Goal: Register for event/course: Sign up to attend an event or enroll in a course

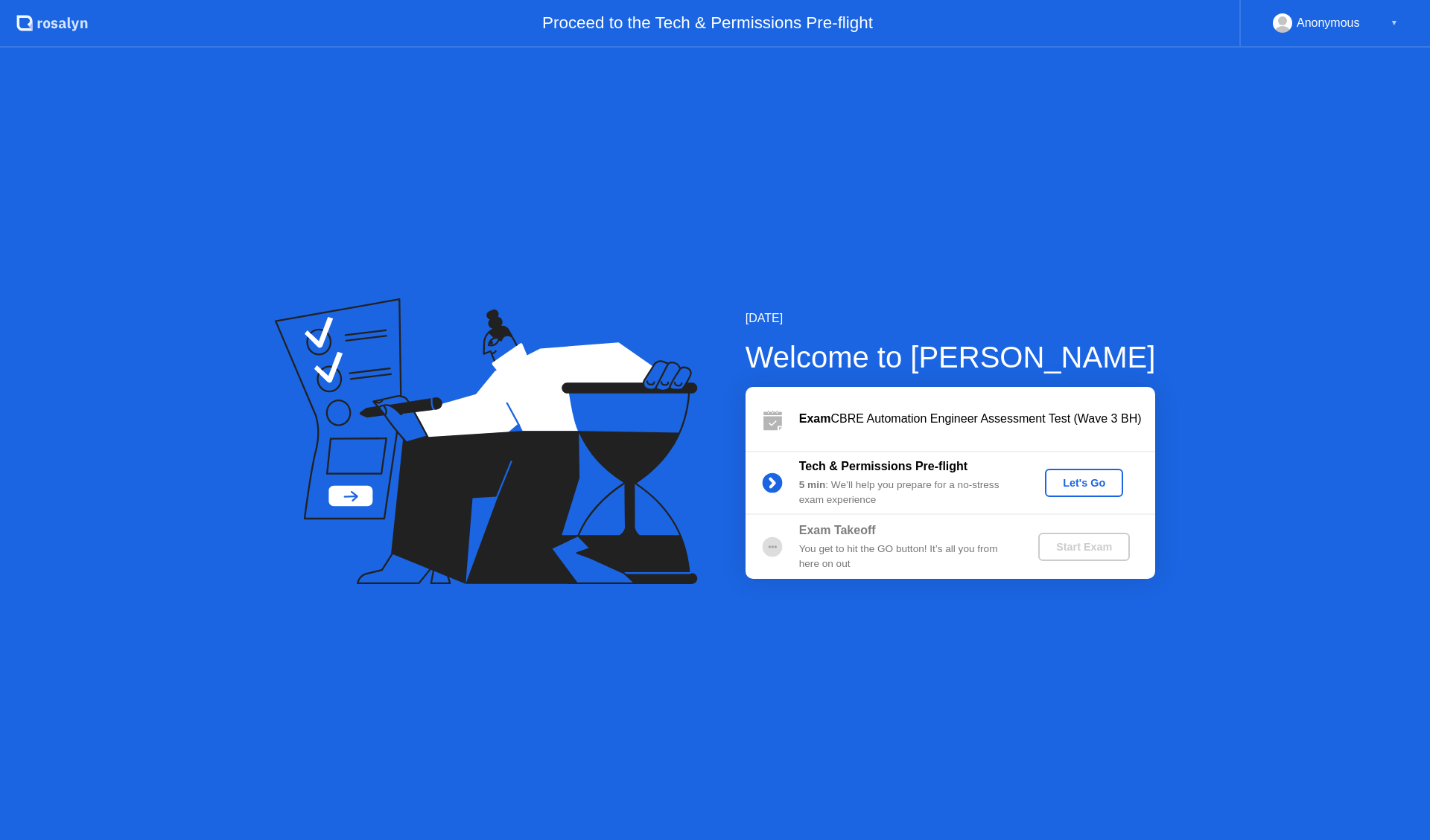
click at [1075, 489] on div "Let's Go" at bounding box center [1084, 483] width 66 height 12
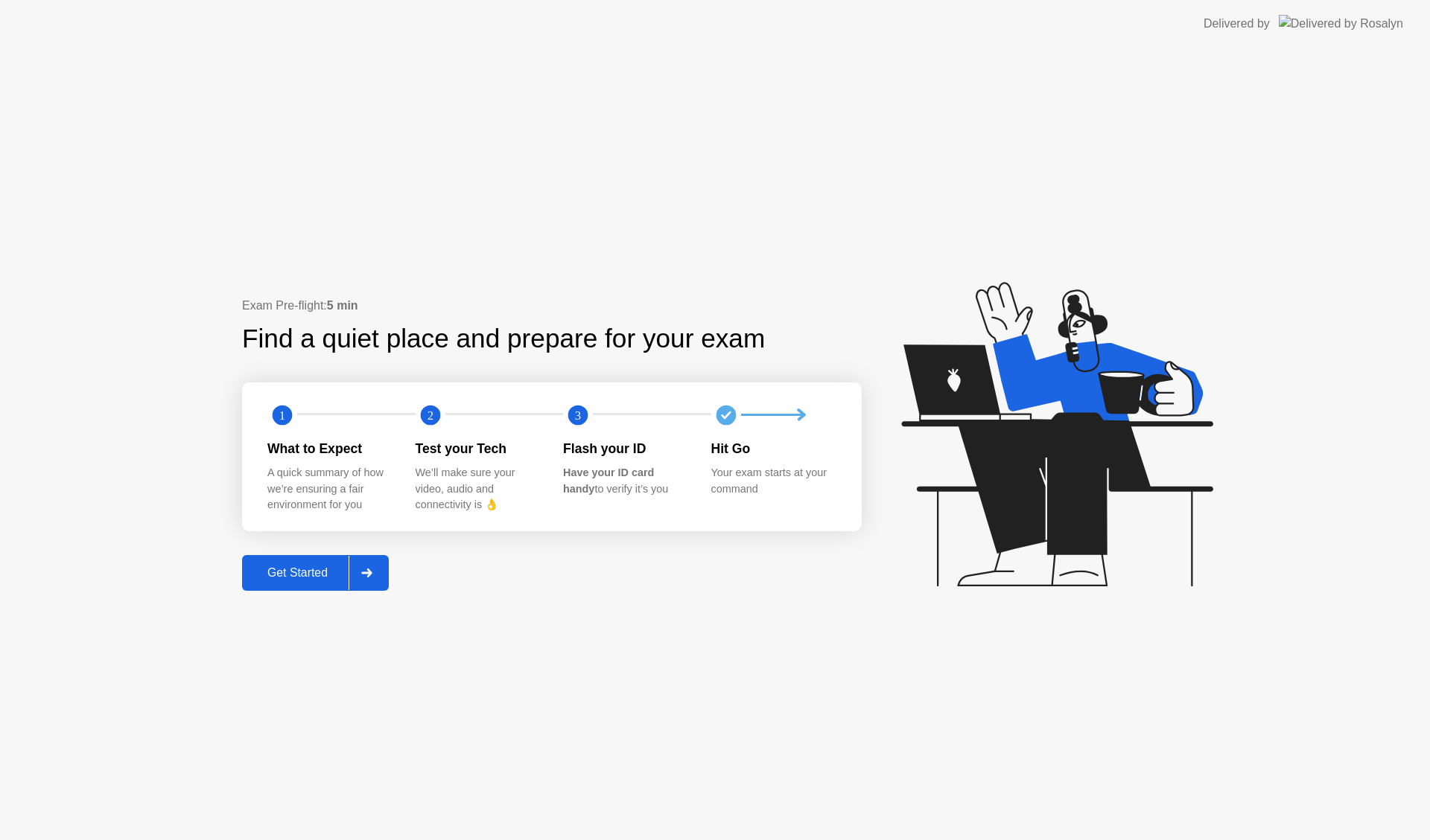
click at [314, 570] on div "Get Started" at bounding box center [297, 572] width 102 height 13
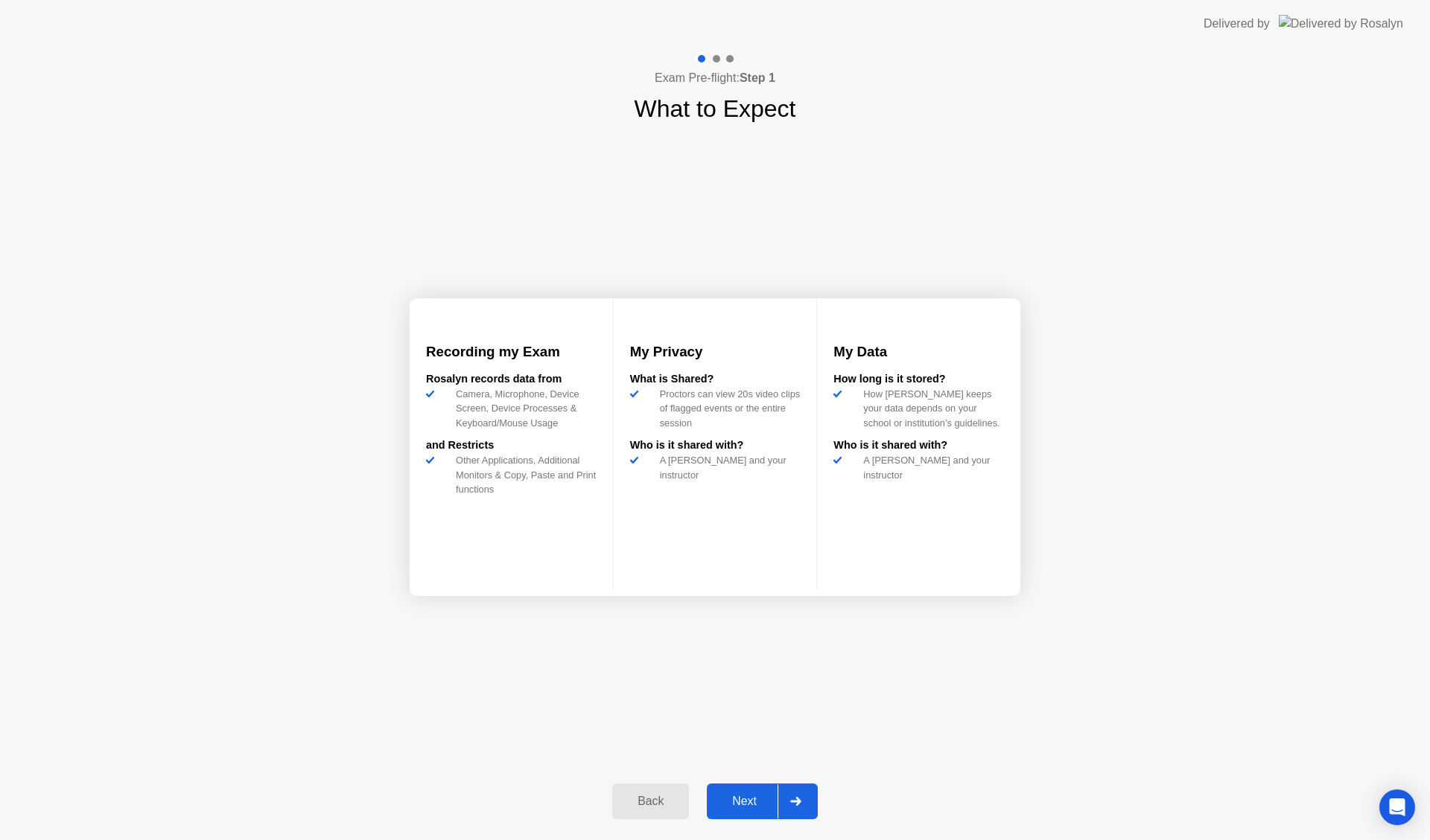
click at [756, 800] on div "Next" at bounding box center [744, 802] width 66 height 13
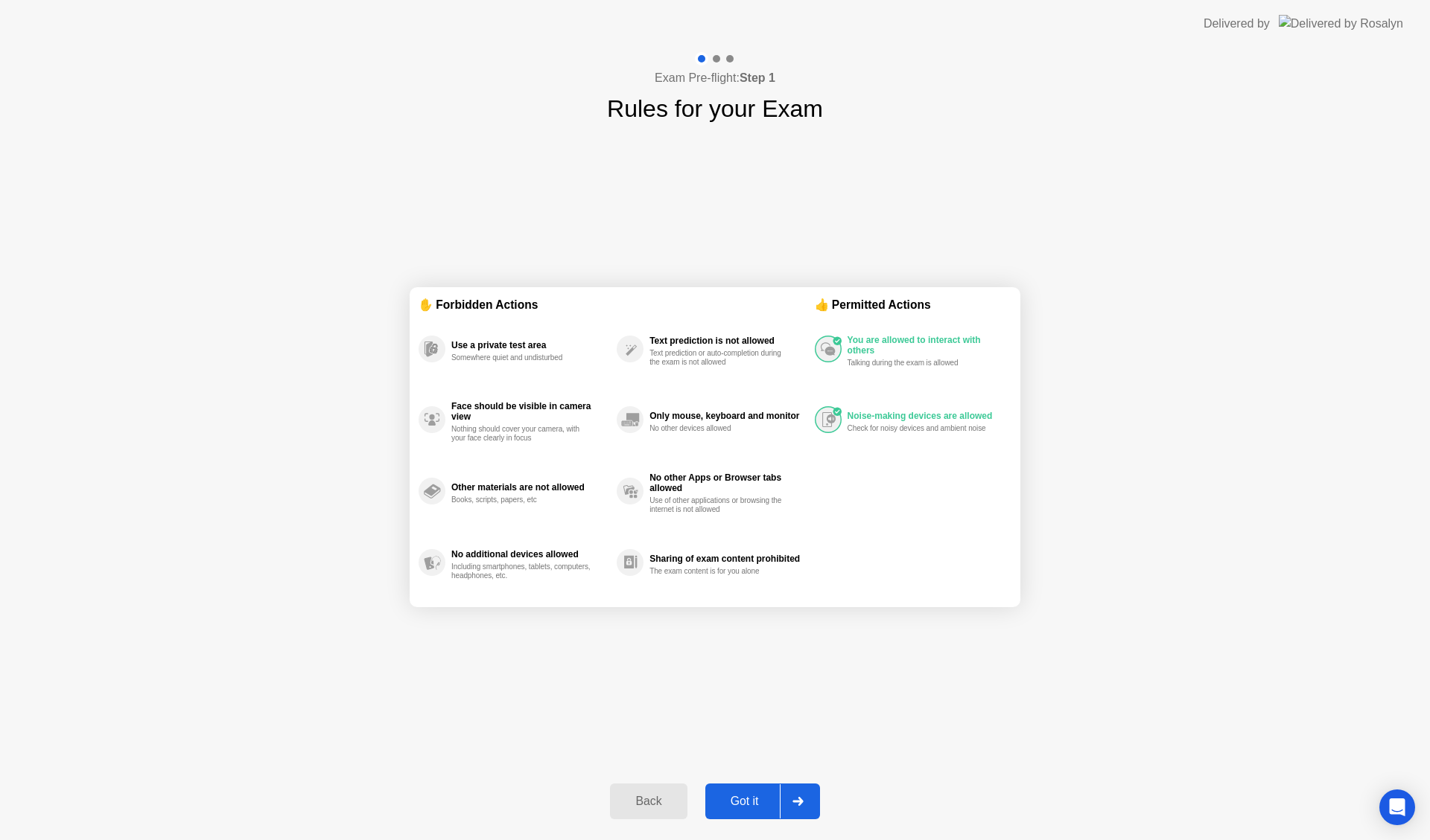
click at [756, 800] on div "Got it" at bounding box center [744, 802] width 70 height 13
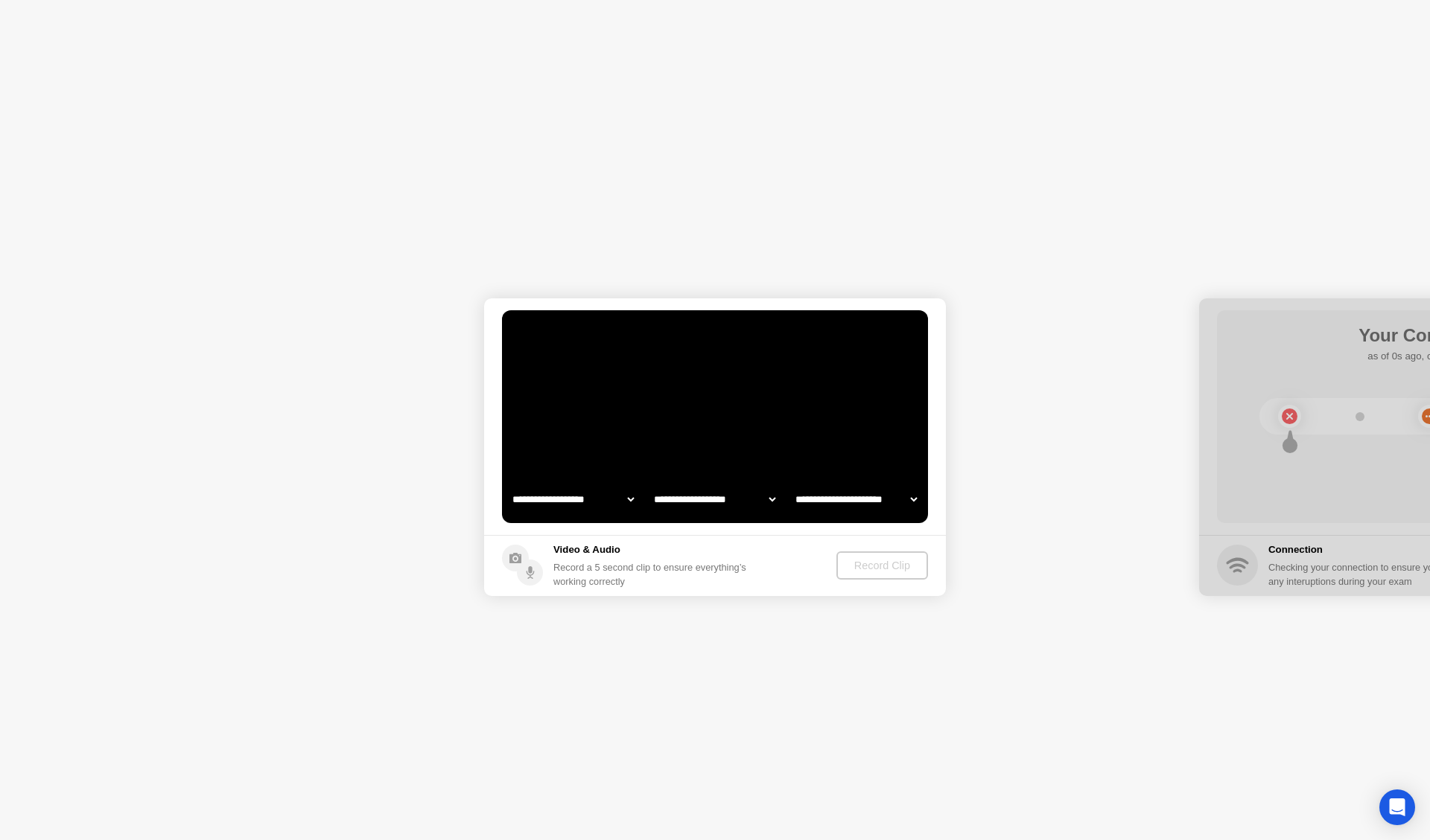
select select "**********"
select select "*******"
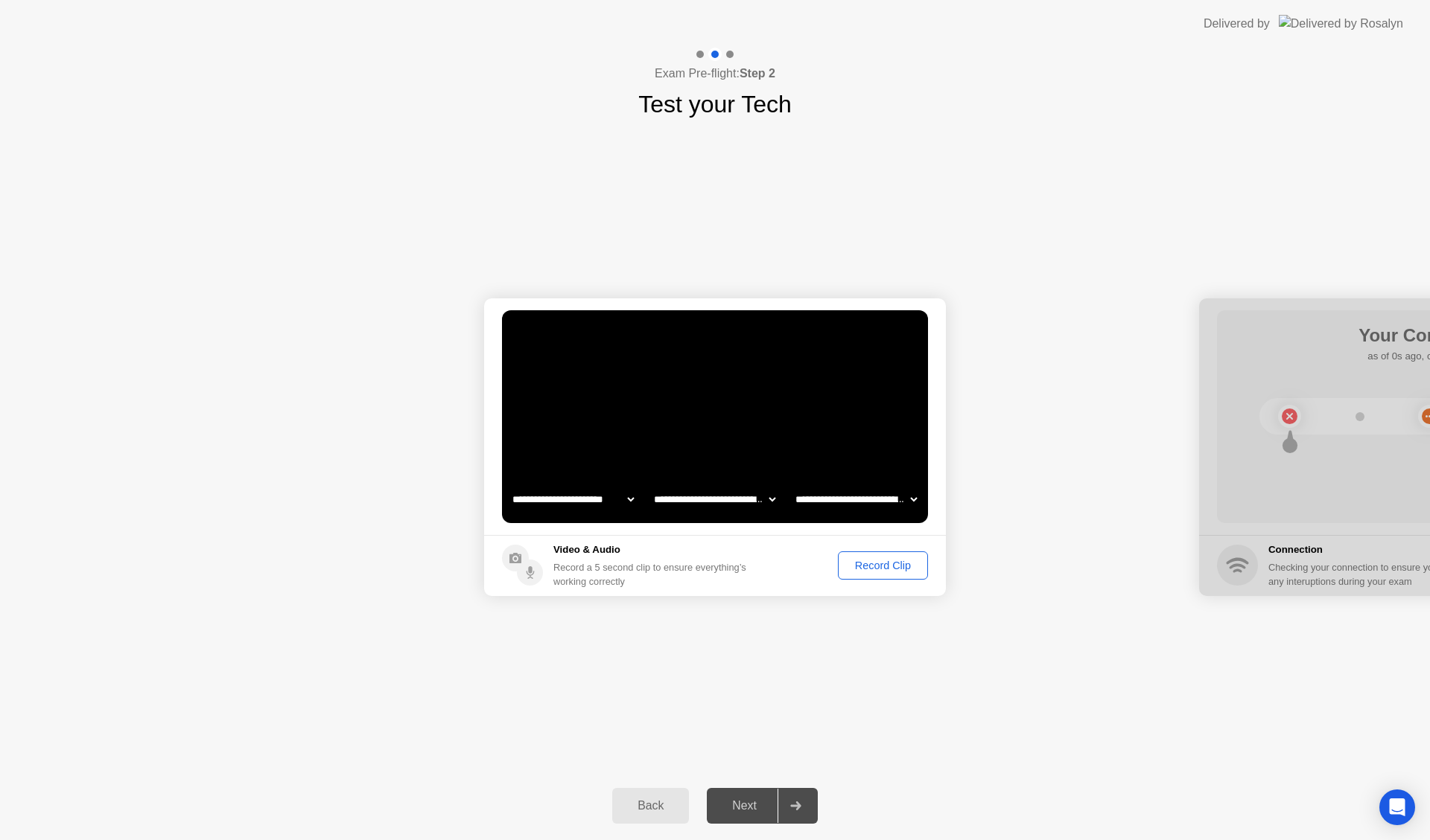
click at [756, 800] on div "Next" at bounding box center [744, 806] width 66 height 13
click at [891, 567] on div "Record Clip" at bounding box center [883, 565] width 80 height 12
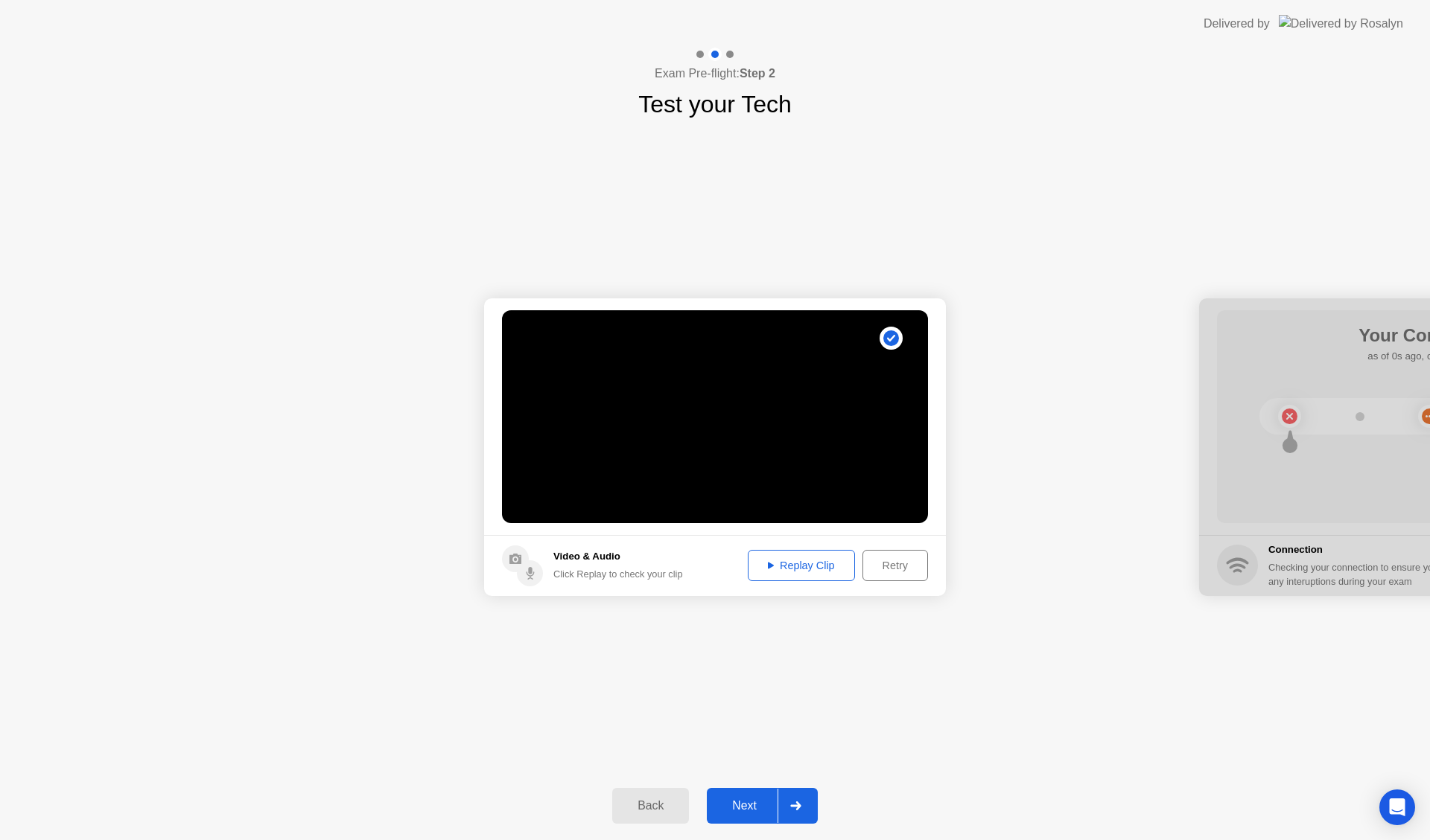
click at [764, 804] on div "Next" at bounding box center [744, 806] width 66 height 13
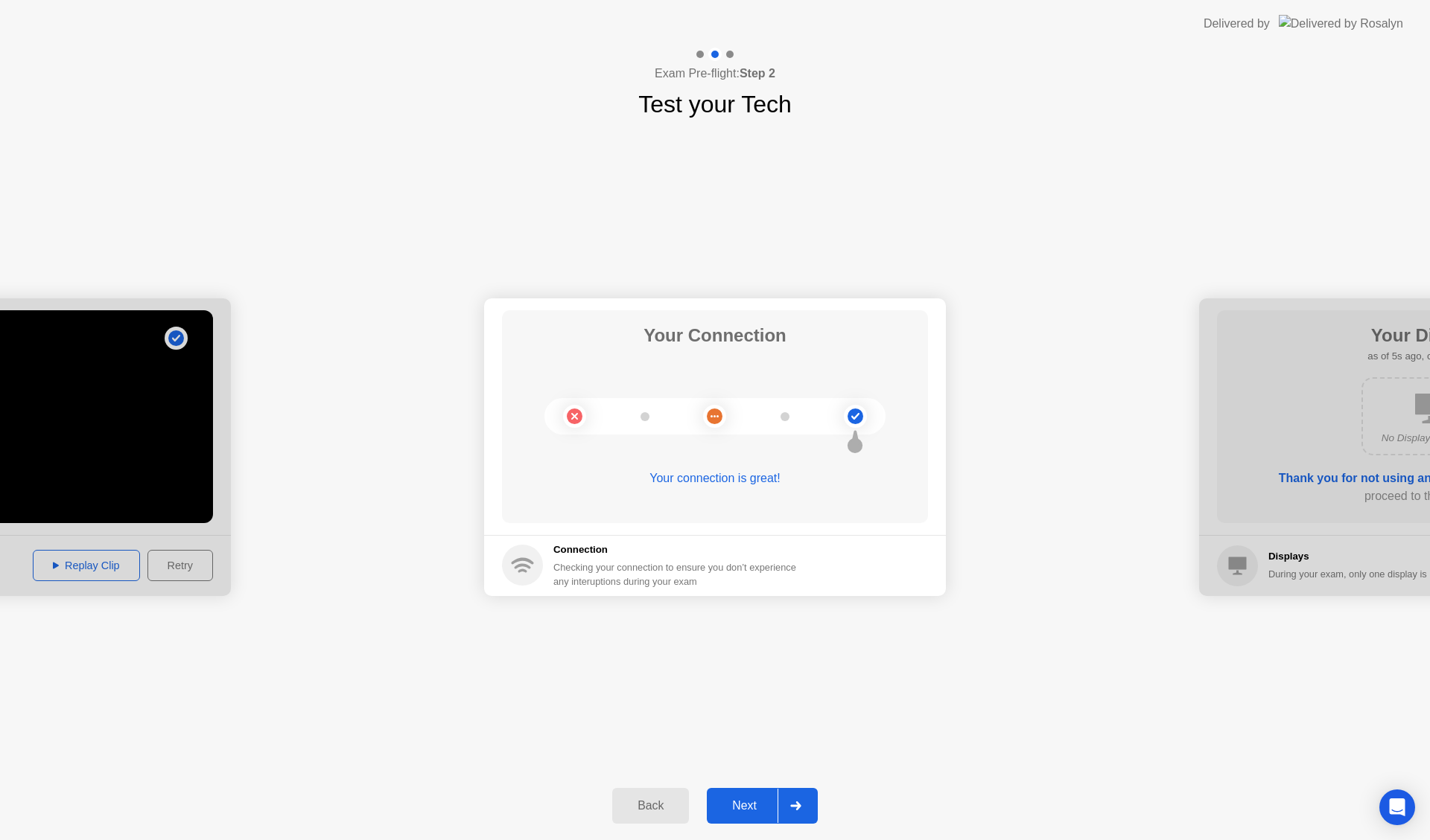
click at [765, 807] on div "Next" at bounding box center [744, 806] width 66 height 13
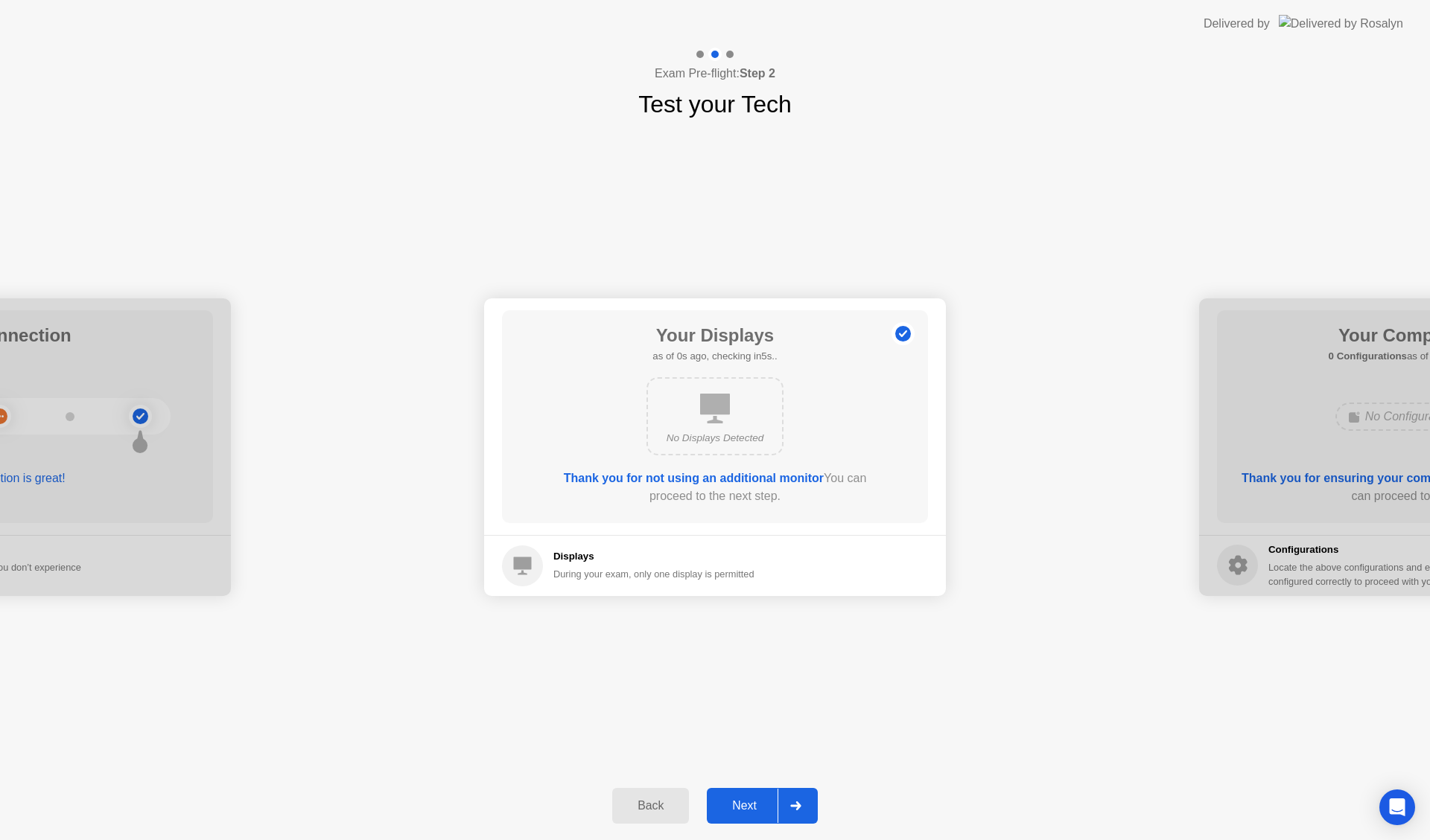
click at [765, 807] on div "Next" at bounding box center [744, 806] width 66 height 13
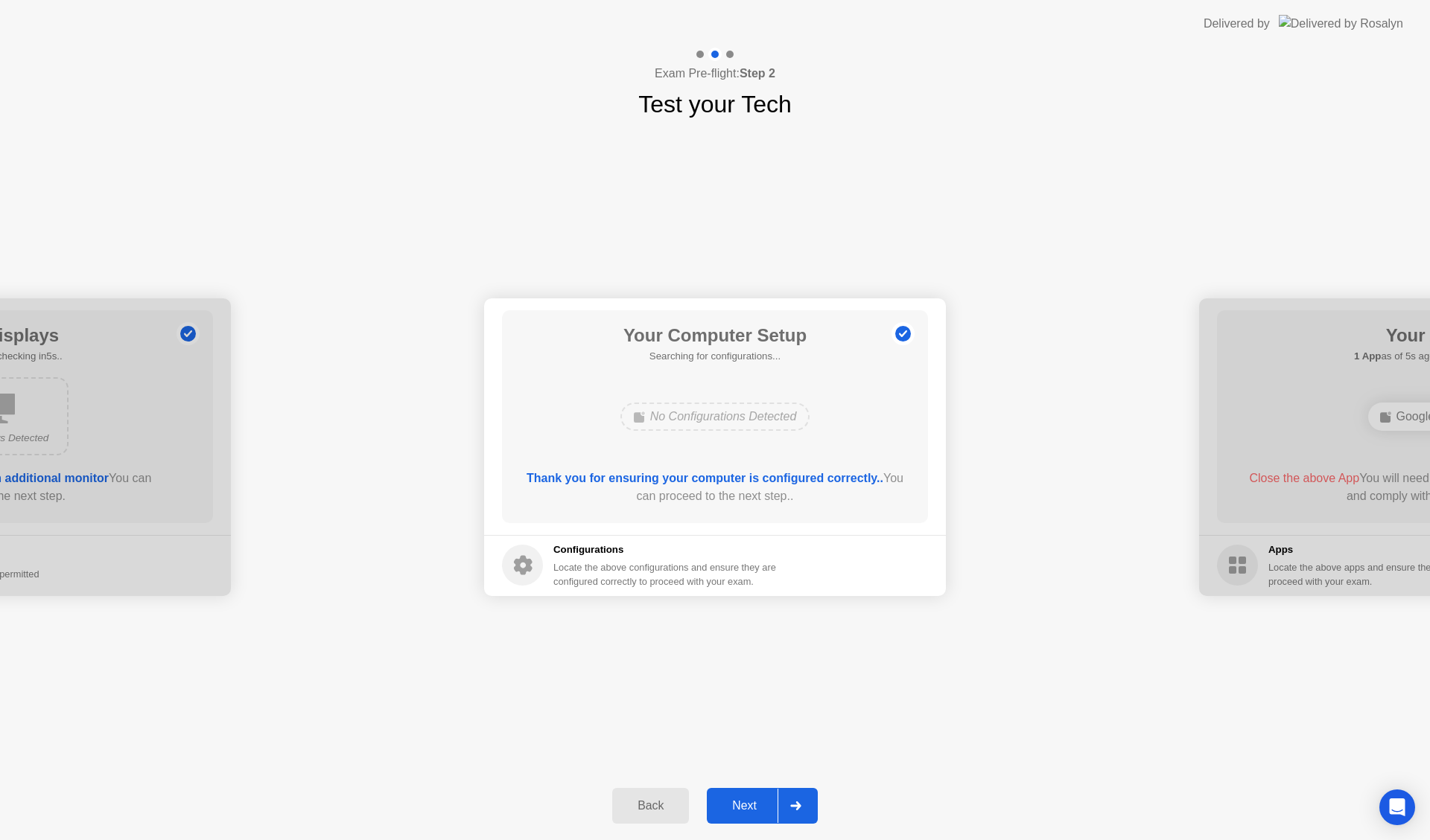
click at [765, 807] on div "Next" at bounding box center [744, 806] width 66 height 13
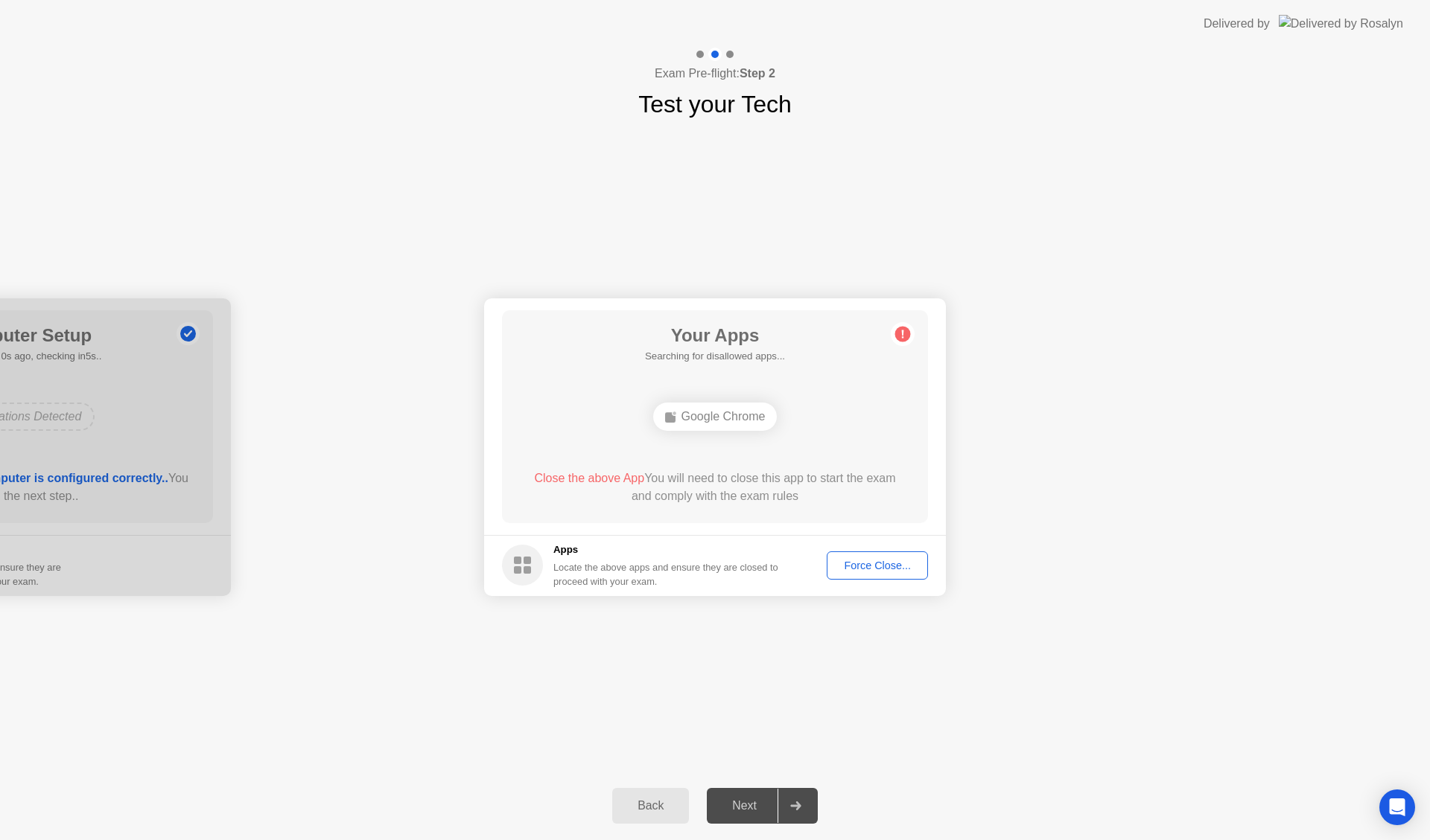
click at [862, 573] on button "Force Close..." at bounding box center [877, 566] width 101 height 28
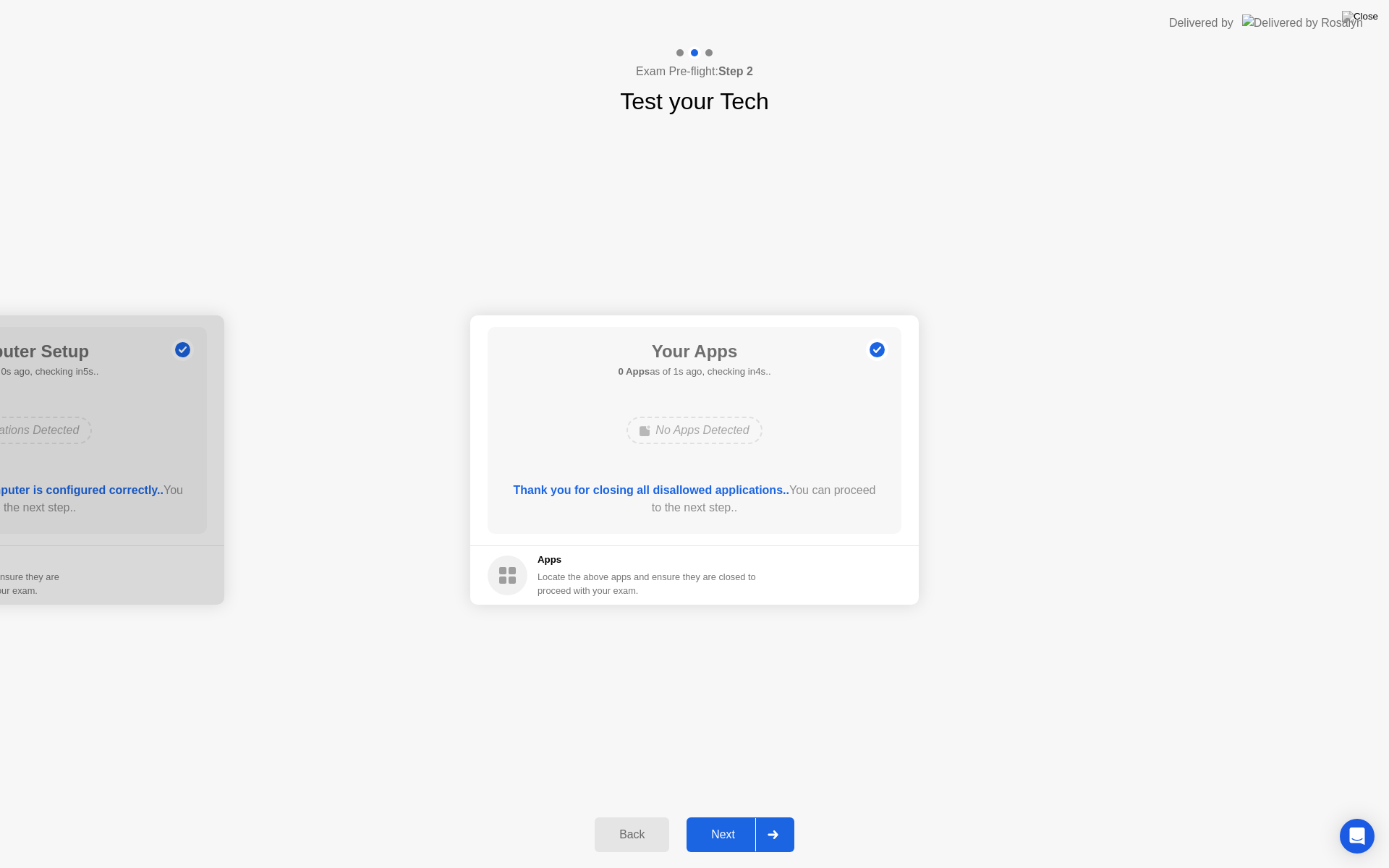
click at [759, 815] on div at bounding box center [773, 834] width 35 height 34
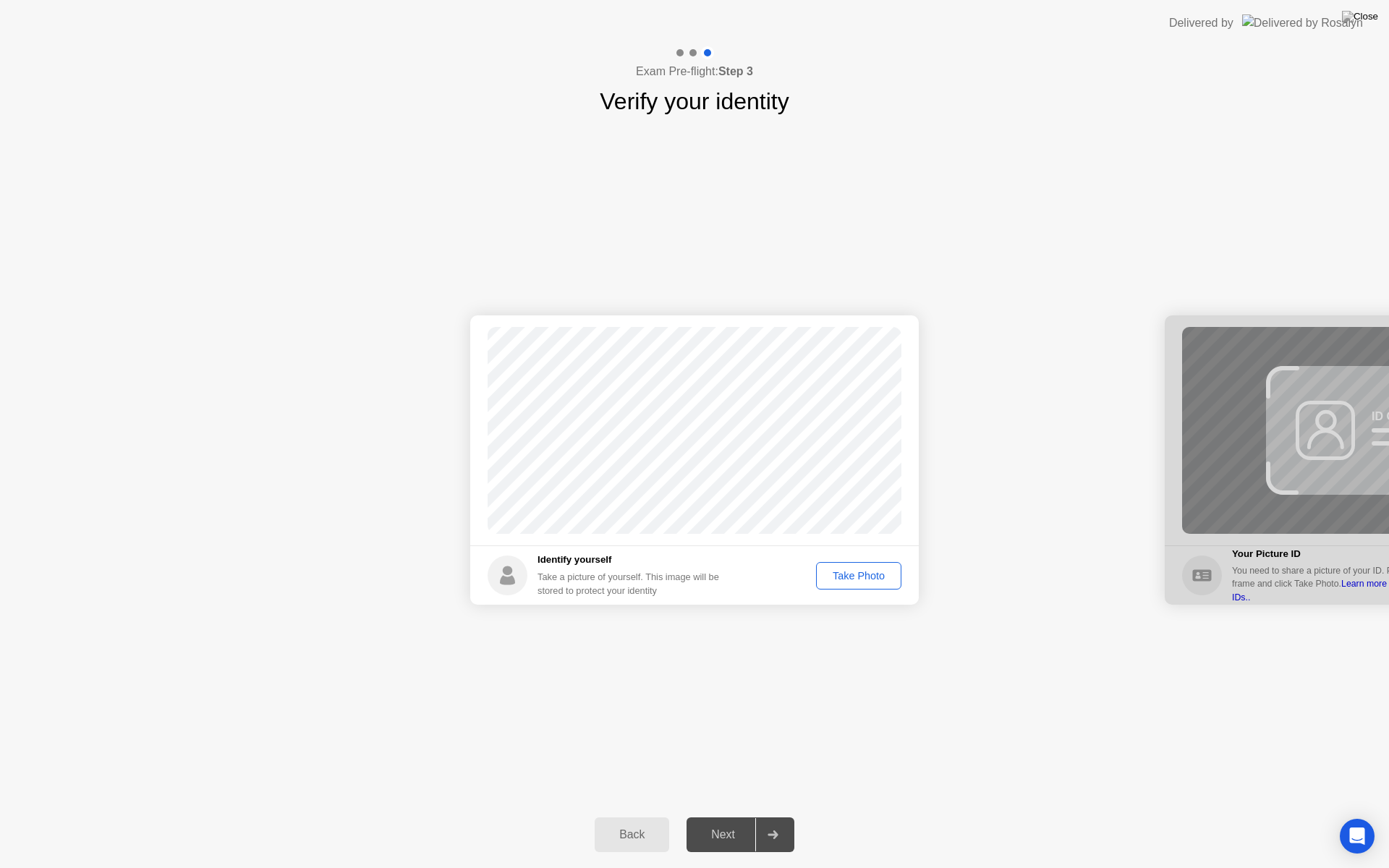
click at [848, 580] on div "Take Photo" at bounding box center [858, 575] width 75 height 12
drag, startPoint x: 848, startPoint y: 580, endPoint x: 727, endPoint y: 833, distance: 280.4
click at [727, 815] on div "Exam Pre-flight: Step 3 Verify your identity Success Photo is correctly taken I…" at bounding box center [694, 457] width 1389 height 822
click at [727, 815] on div "Next" at bounding box center [723, 834] width 65 height 13
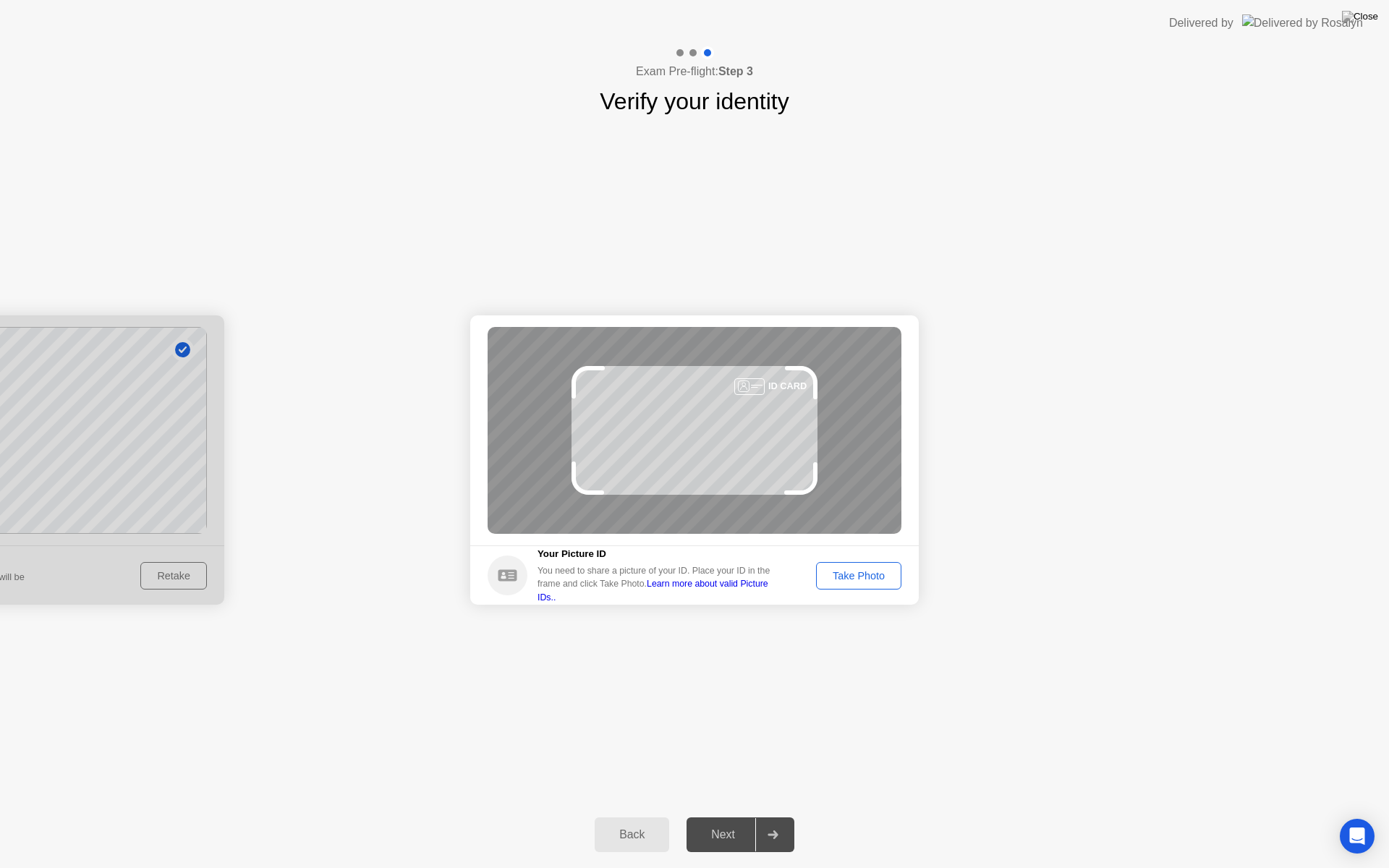
click at [841, 578] on div "Take Photo" at bounding box center [858, 575] width 75 height 12
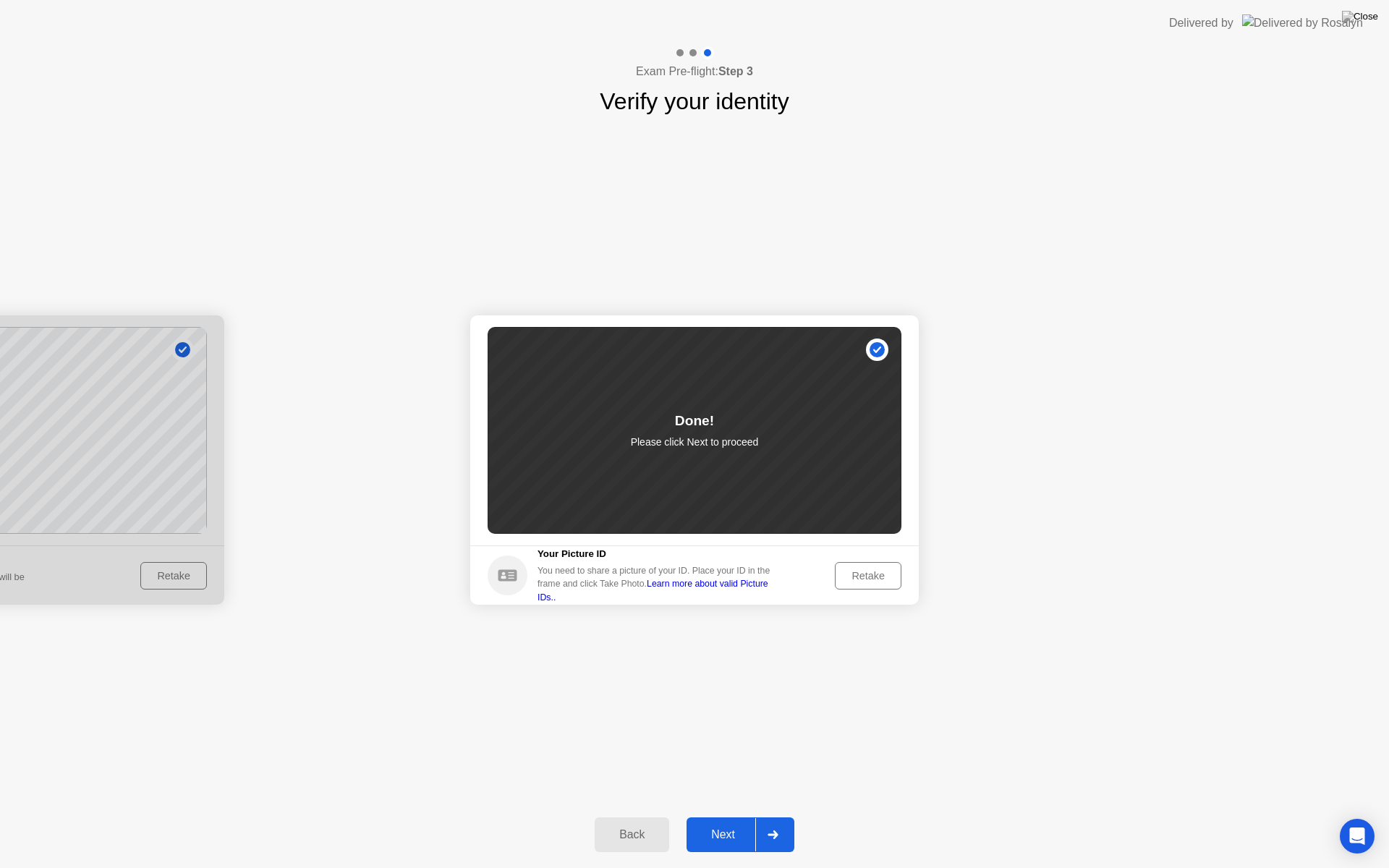
click at [841, 578] on div "Retake" at bounding box center [868, 575] width 56 height 12
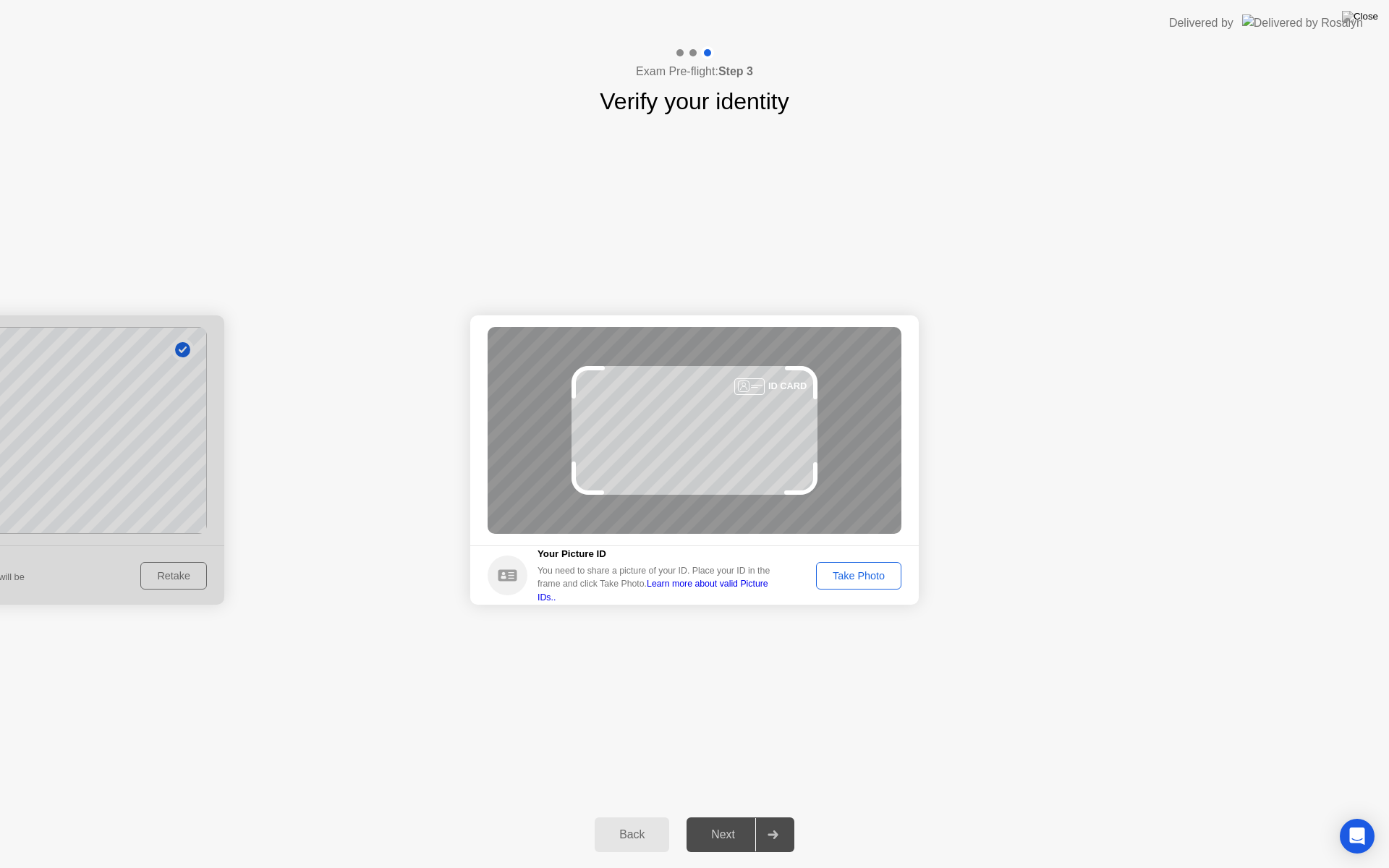
click at [855, 564] on button "Take Photo" at bounding box center [858, 575] width 85 height 27
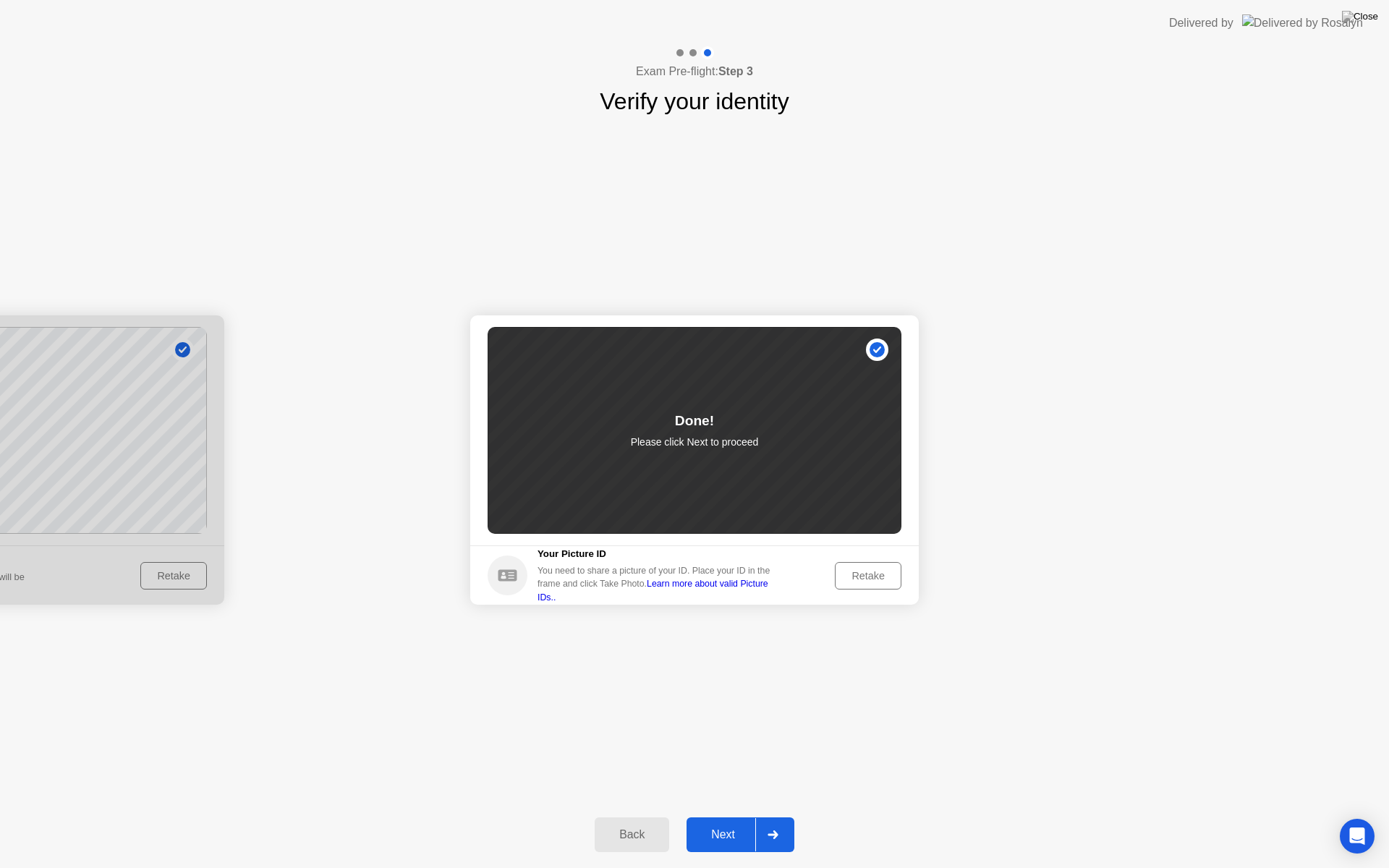
click at [733, 815] on div "Next" at bounding box center [723, 834] width 65 height 13
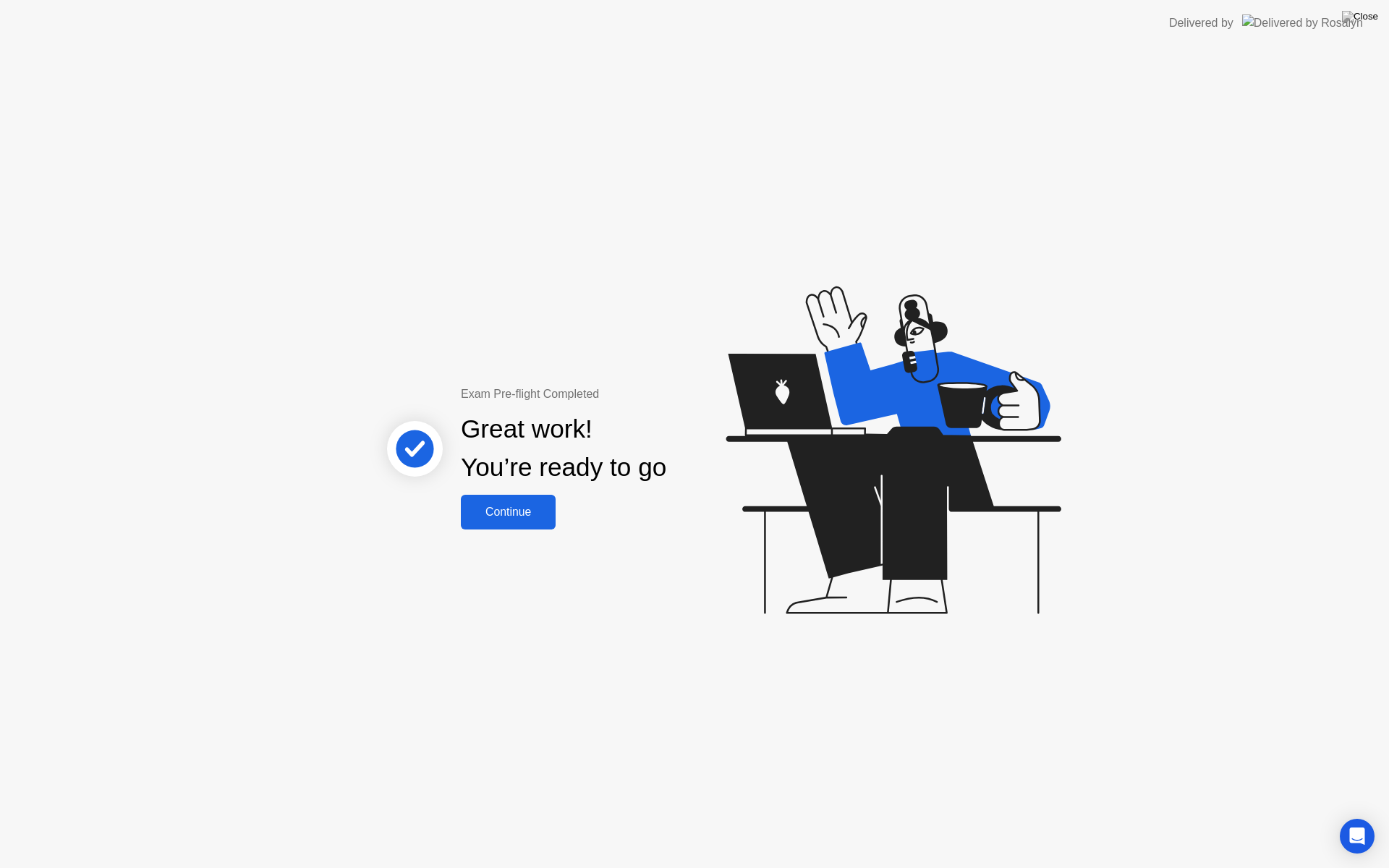
click at [488, 513] on div "Continue" at bounding box center [508, 512] width 86 height 13
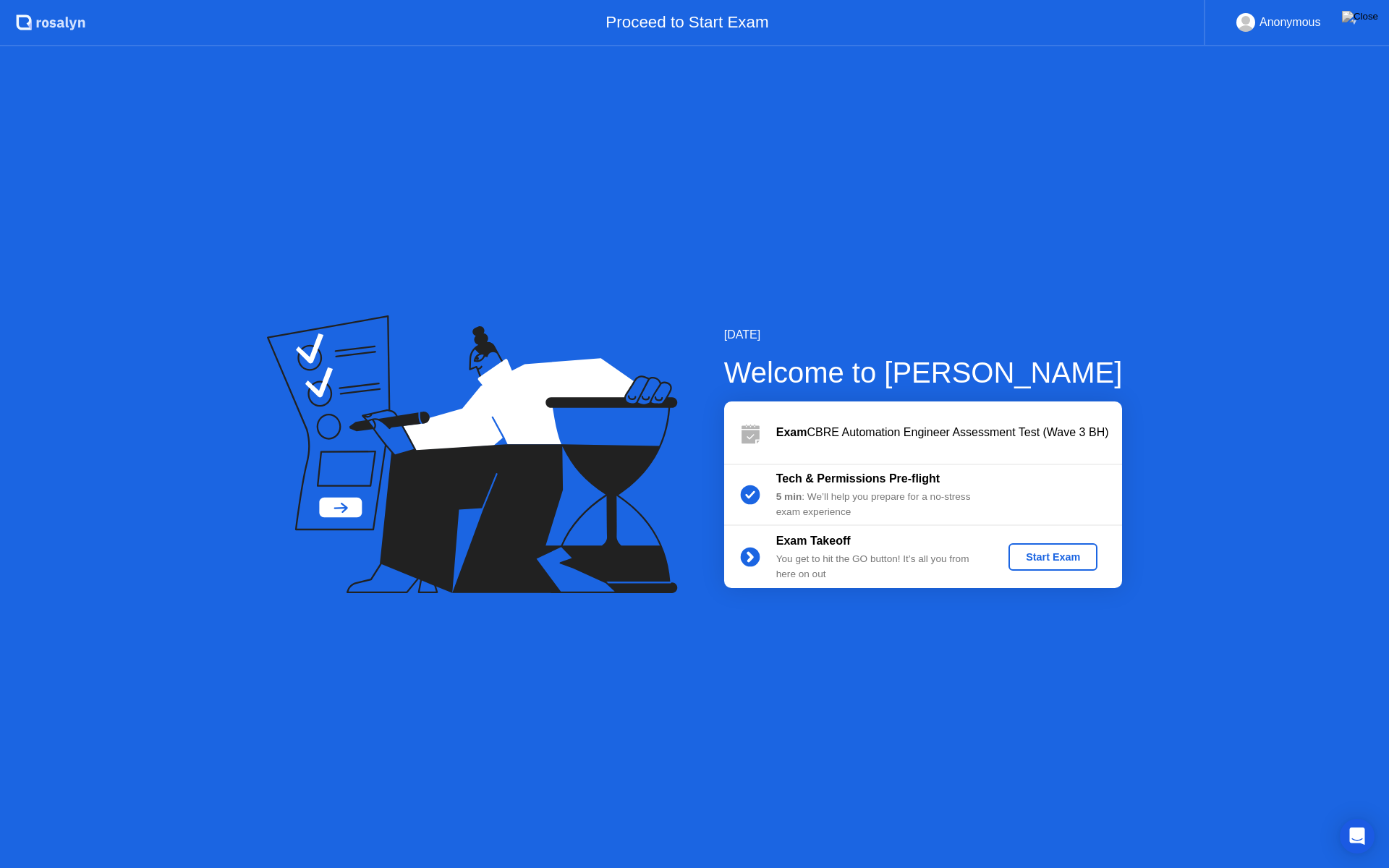
click at [1066, 554] on div "Start Exam" at bounding box center [1053, 556] width 77 height 12
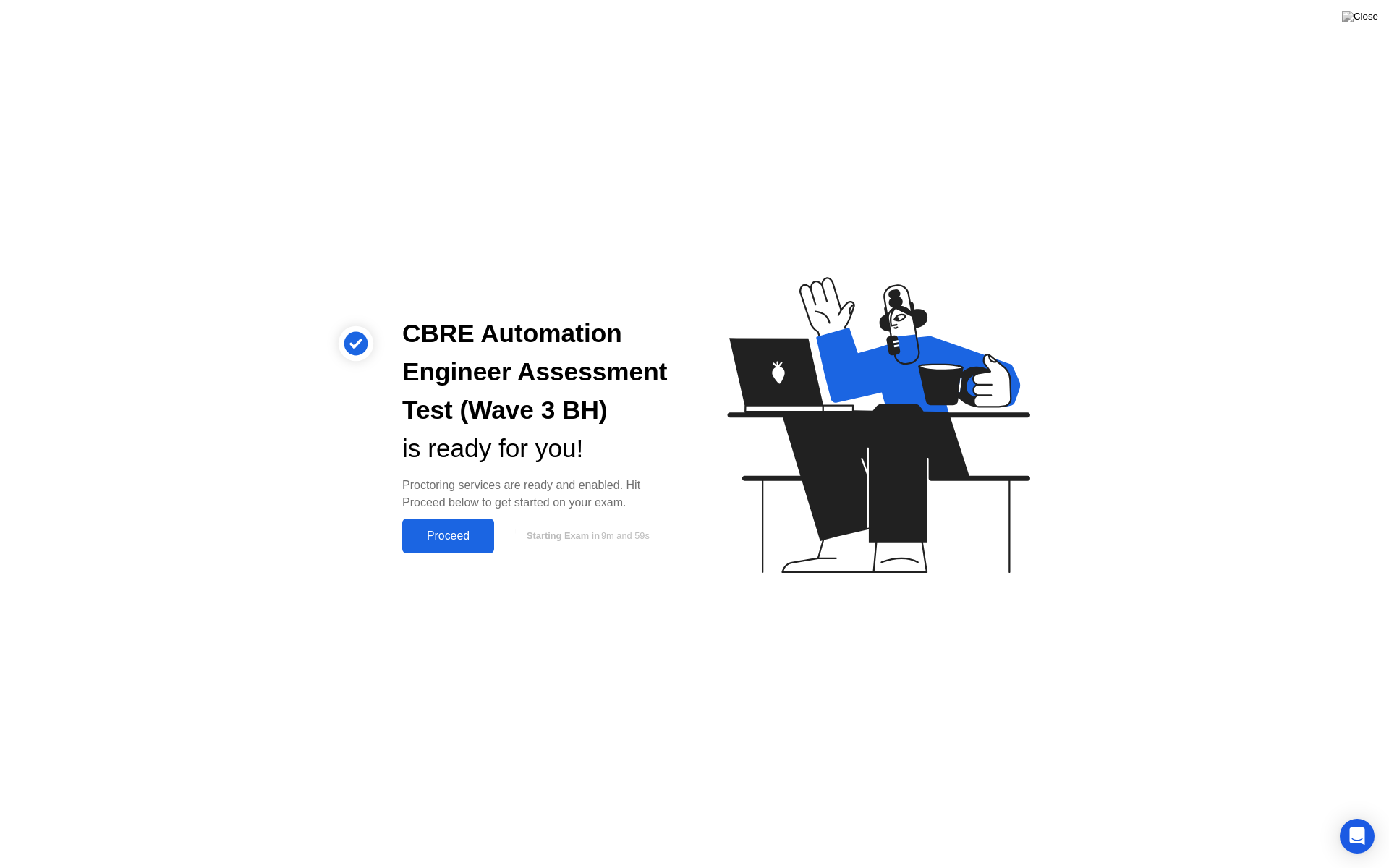
click at [451, 539] on div "Proceed" at bounding box center [447, 535] width 83 height 13
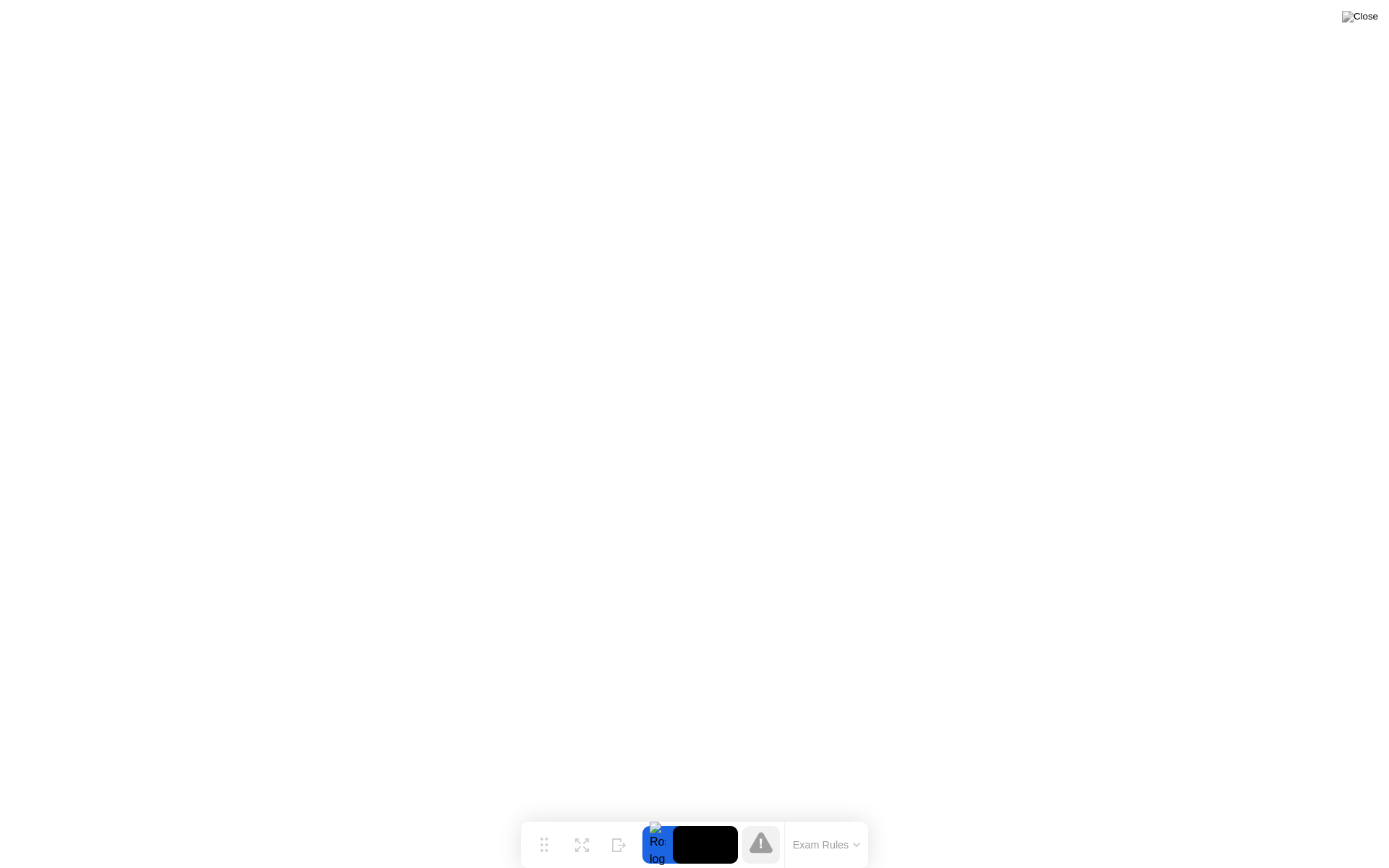
click at [763, 815] on icon at bounding box center [760, 842] width 23 height 21
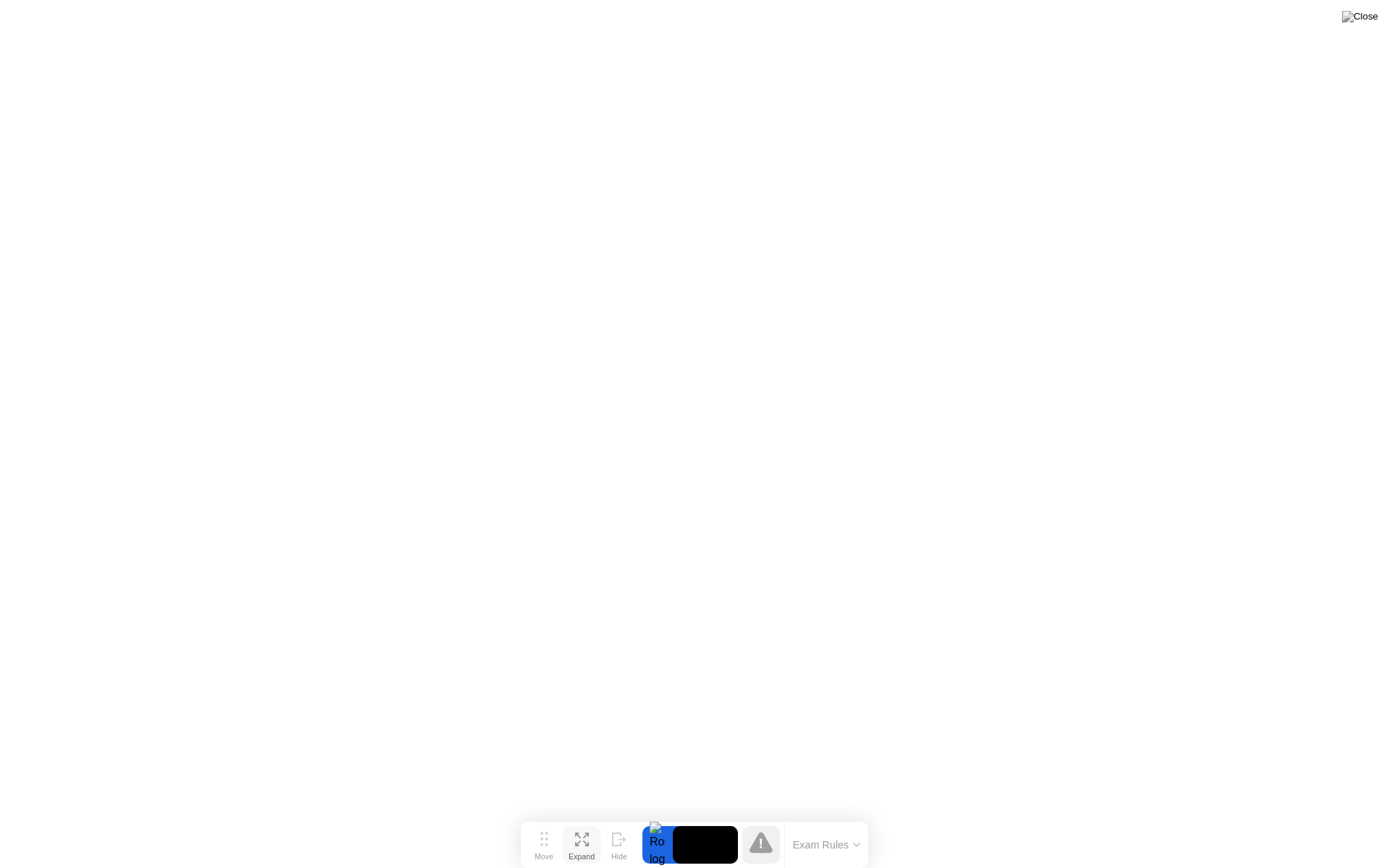
click at [589, 815] on button "Expand" at bounding box center [581, 844] width 37 height 37
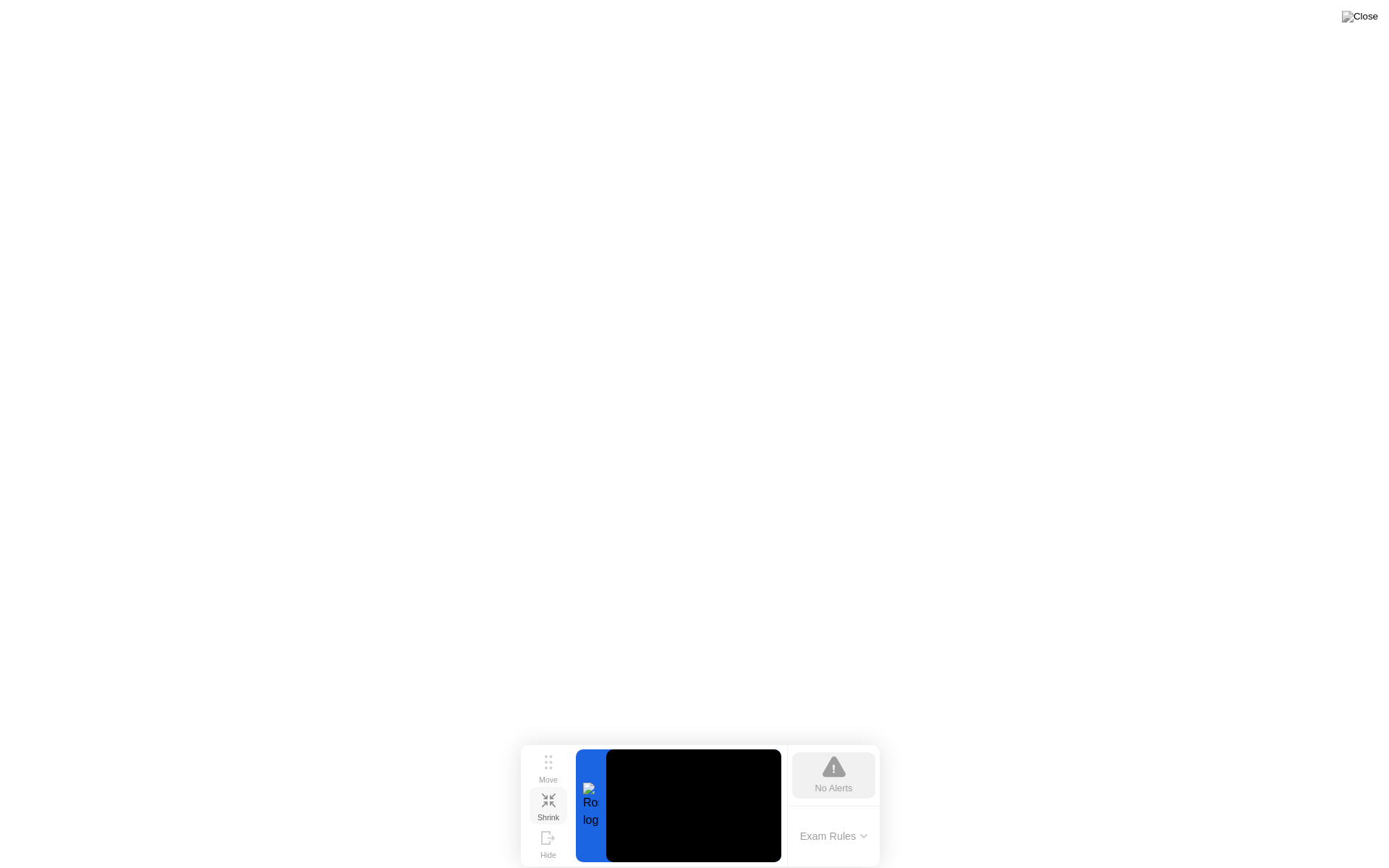
click at [554, 801] on icon at bounding box center [548, 800] width 14 height 14
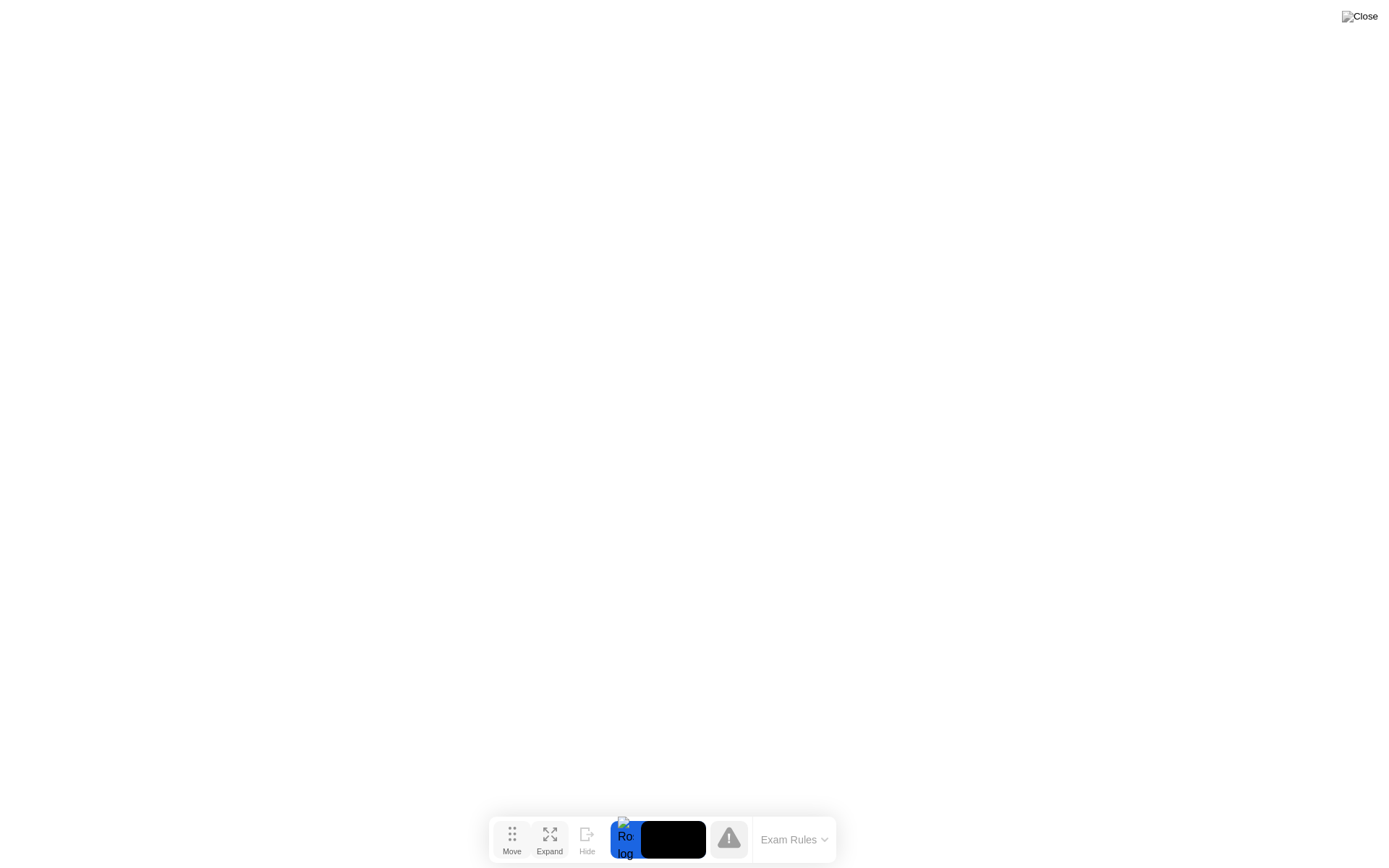
drag, startPoint x: 546, startPoint y: 837, endPoint x: 518, endPoint y: 838, distance: 28.0
click at [516, 815] on icon at bounding box center [512, 833] width 8 height 15
click at [1372, 23] on img at bounding box center [1360, 16] width 36 height 12
